Goal: Information Seeking & Learning: Learn about a topic

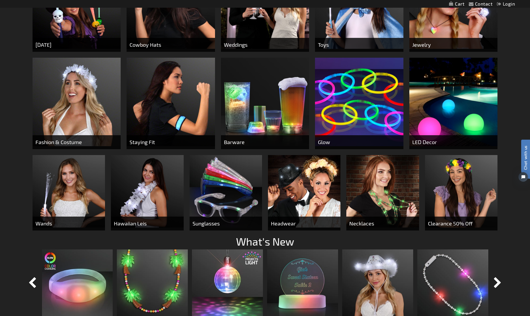
scroll to position [284, 0]
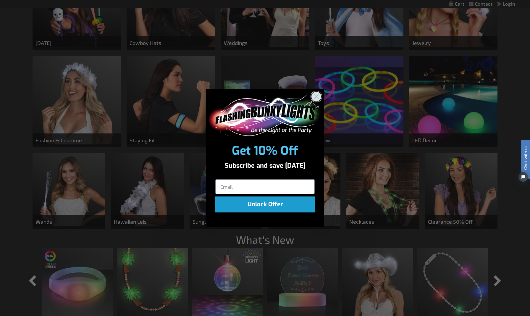
click at [317, 96] on circle "Close dialog" at bounding box center [317, 96] width 10 height 10
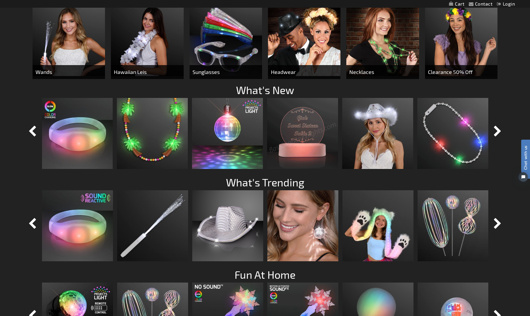
scroll to position [432, 0]
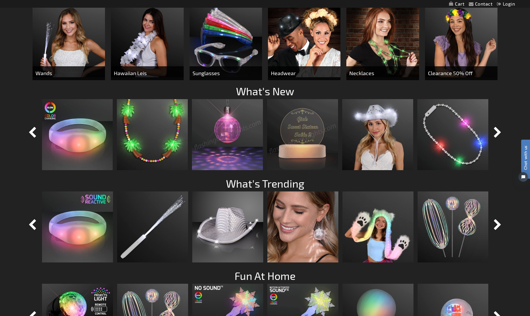
click at [223, 130] on img at bounding box center [227, 134] width 71 height 71
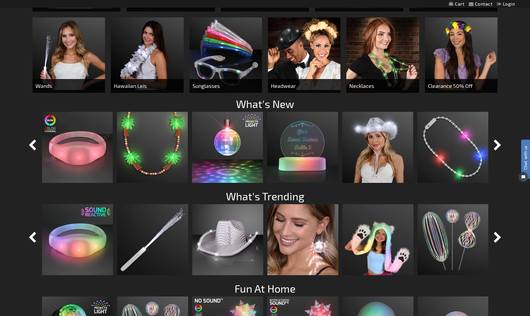
scroll to position [421, 0]
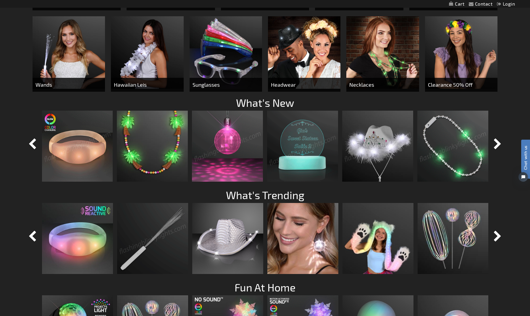
click at [450, 164] on img at bounding box center [453, 146] width 71 height 71
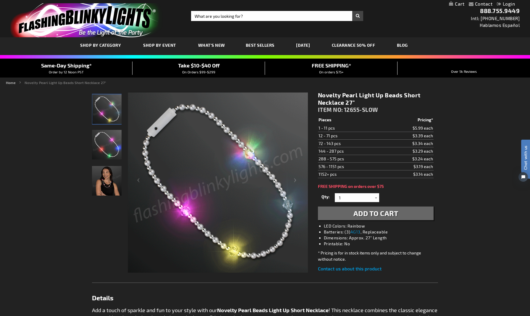
click at [108, 188] on img "Woman wearing Novelty Pearl Beads Light Up Short Necklace" at bounding box center [107, 181] width 30 height 30
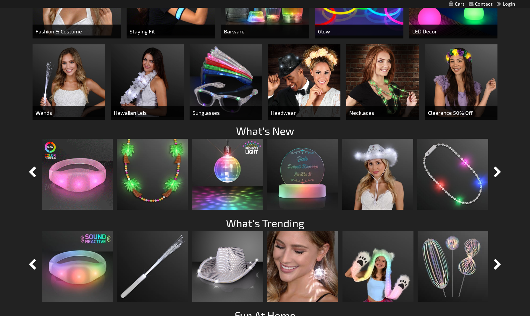
scroll to position [391, 0]
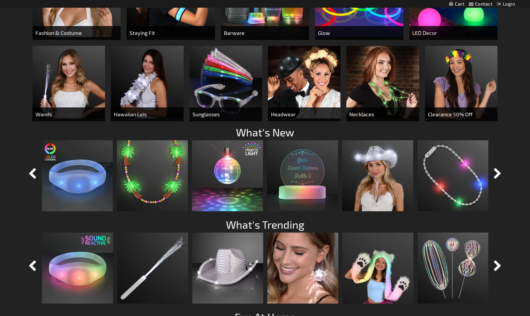
click at [367, 77] on img at bounding box center [383, 82] width 73 height 73
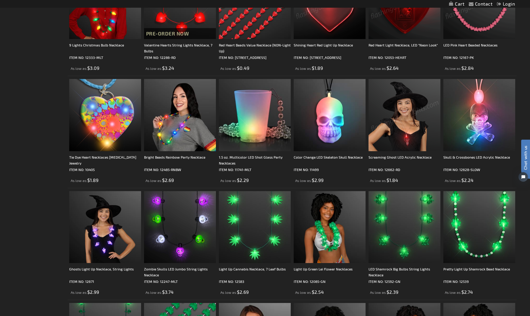
scroll to position [720, 0]
click at [406, 111] on img at bounding box center [405, 115] width 72 height 72
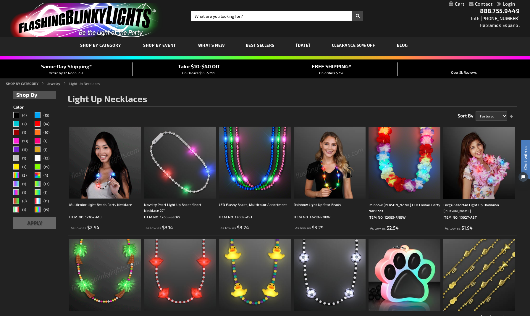
click at [263, 21] on div "Toggle Nav Search Search × Search 888.755.9449 Intl: 818-753-8303 Hablamos Espa…" at bounding box center [265, 18] width 530 height 37
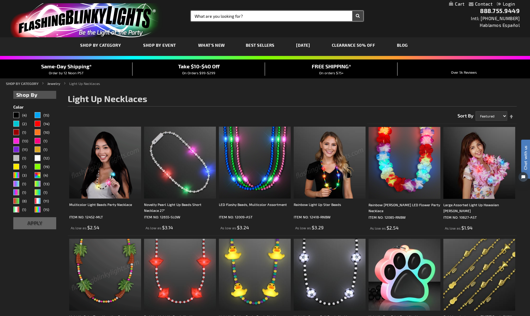
click at [260, 17] on input "Search" at bounding box center [277, 16] width 172 height 10
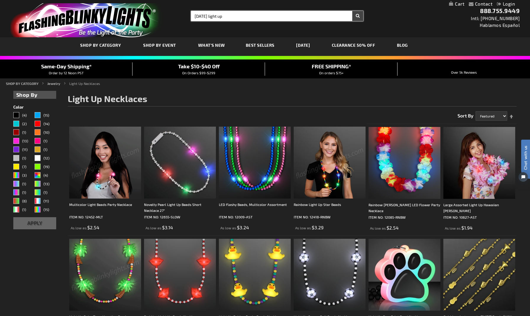
type input "[DATE] light up"
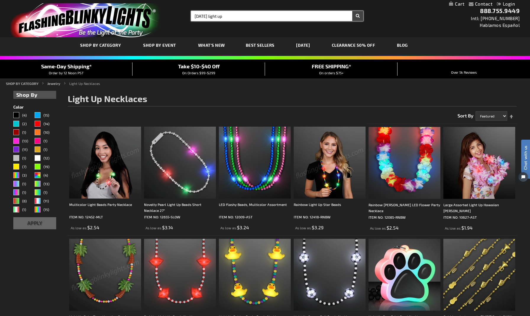
click at [358, 16] on button "Search" at bounding box center [358, 16] width 11 height 10
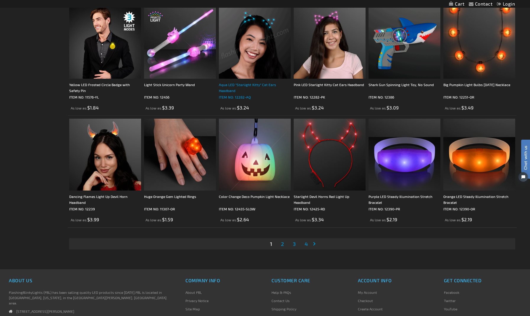
scroll to position [1019, 0]
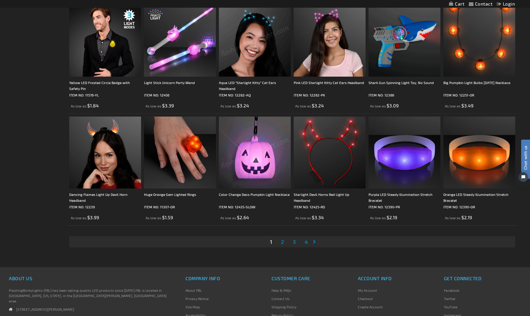
click at [282, 243] on span "2" at bounding box center [282, 242] width 3 height 7
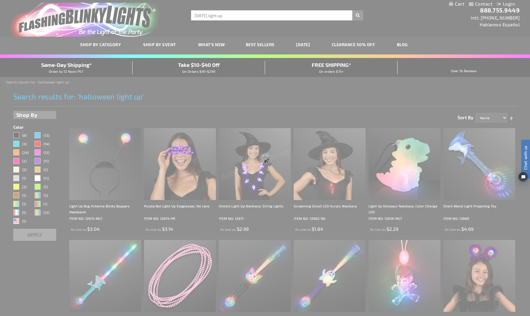
scroll to position [0, 0]
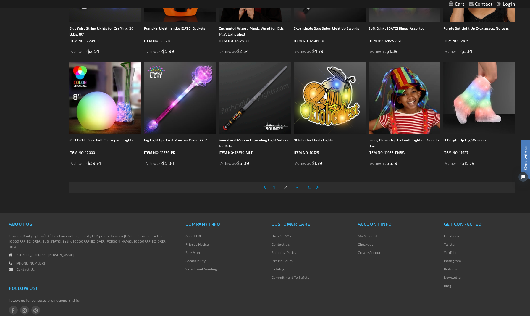
scroll to position [1081, 0]
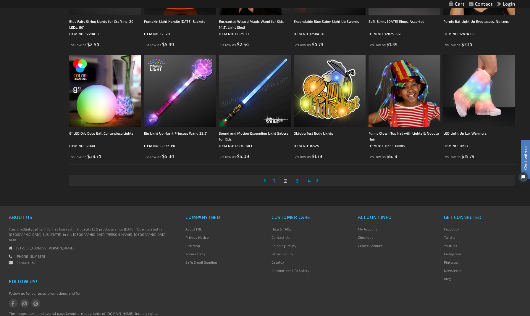
click at [300, 180] on link "Page 3" at bounding box center [297, 180] width 5 height 9
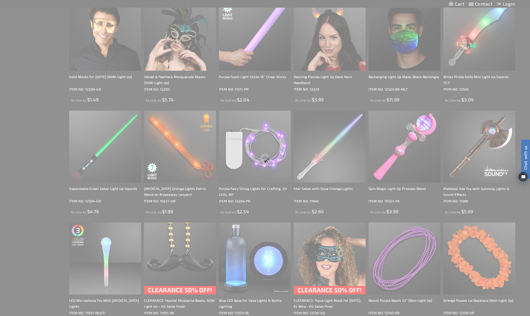
scroll to position [0, 0]
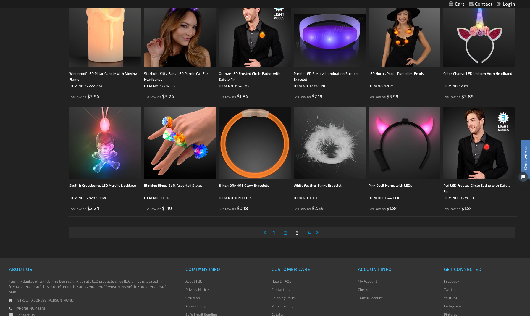
scroll to position [1047, 0]
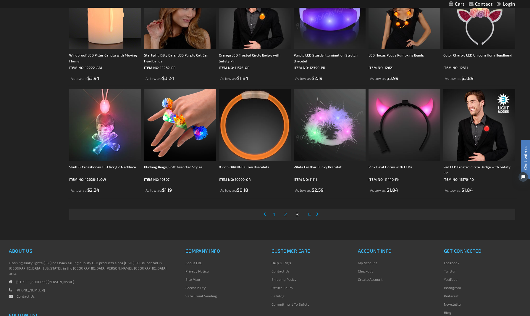
click at [309, 216] on span "4" at bounding box center [309, 214] width 3 height 7
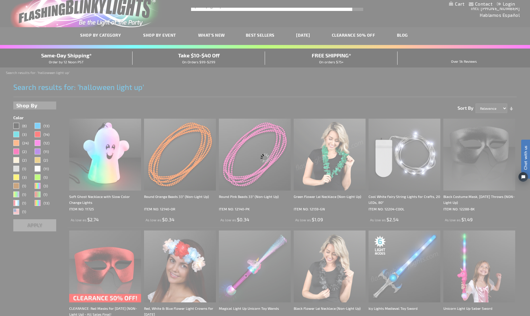
scroll to position [0, 0]
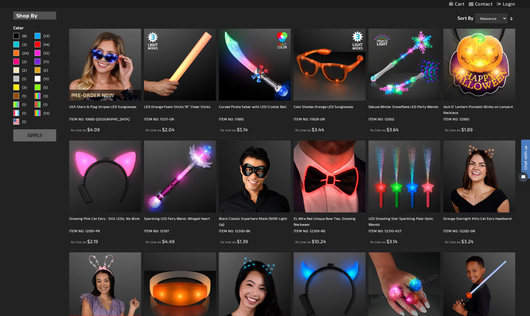
scroll to position [99, 0]
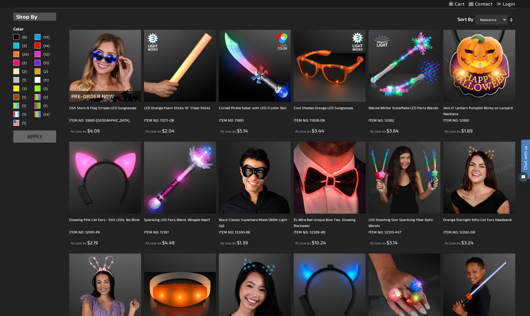
click at [474, 73] on img at bounding box center [480, 66] width 72 height 72
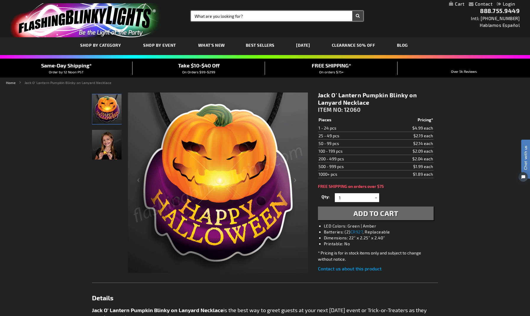
click at [251, 16] on input "Search" at bounding box center [277, 16] width 172 height 10
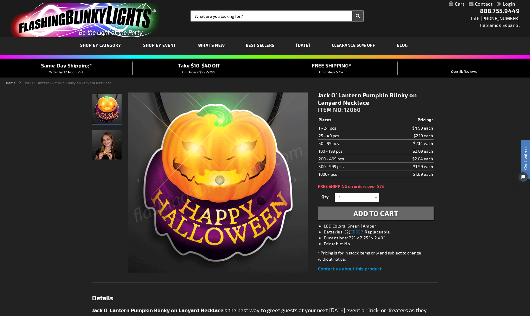
click at [254, 16] on input "Search" at bounding box center [277, 16] width 172 height 10
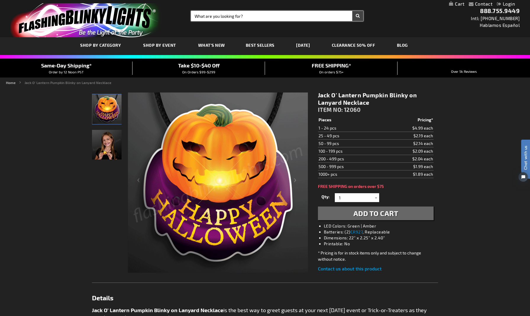
click at [254, 16] on input "Search" at bounding box center [277, 16] width 172 height 10
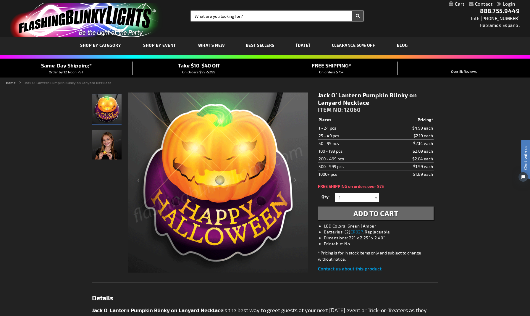
type input "a"
type input "disney charactes"
click at [358, 16] on button "Search" at bounding box center [358, 16] width 11 height 10
